Goal: Find specific page/section: Find specific page/section

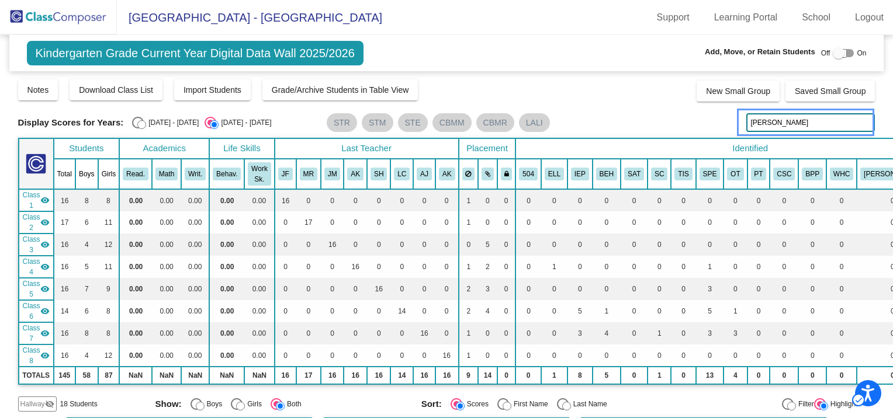
drag, startPoint x: 739, startPoint y: 120, endPoint x: 619, endPoint y: 135, distance: 120.7
click at [622, 136] on div "Display Scores for Years: 2024 - 2025 2025 - 2026 Grade/Archive Students in Tab…" at bounding box center [446, 245] width 857 height 334
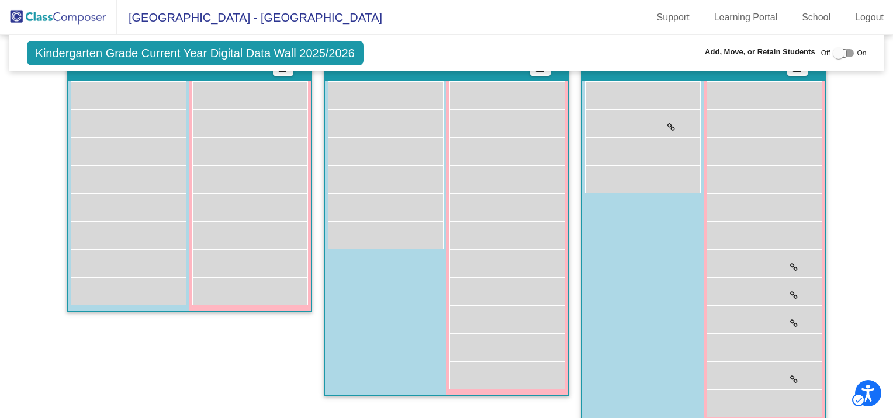
scroll to position [234, 0]
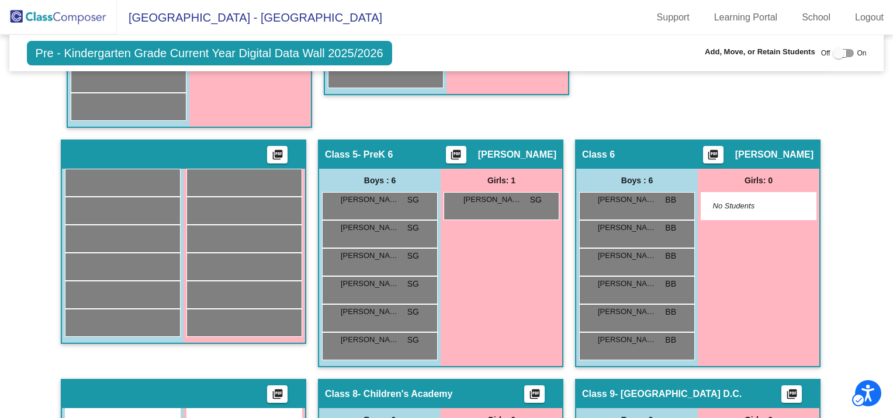
scroll to position [409, 0]
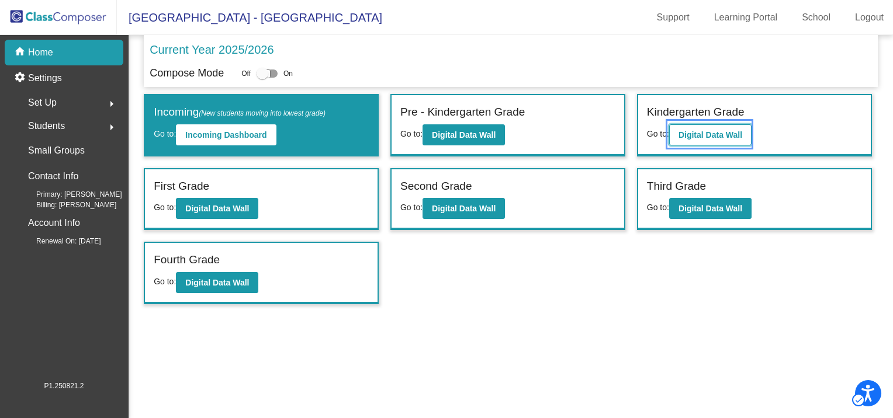
click at [722, 134] on b "Digital Data Wall" at bounding box center [710, 134] width 64 height 9
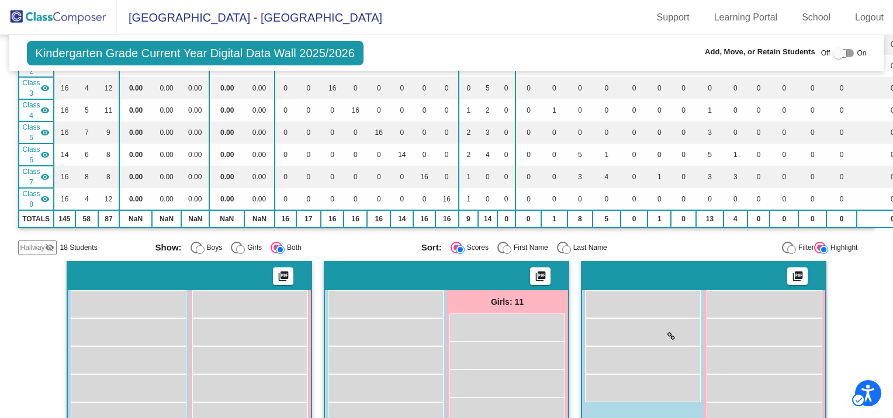
scroll to position [156, 0]
